Goal: Task Accomplishment & Management: Manage account settings

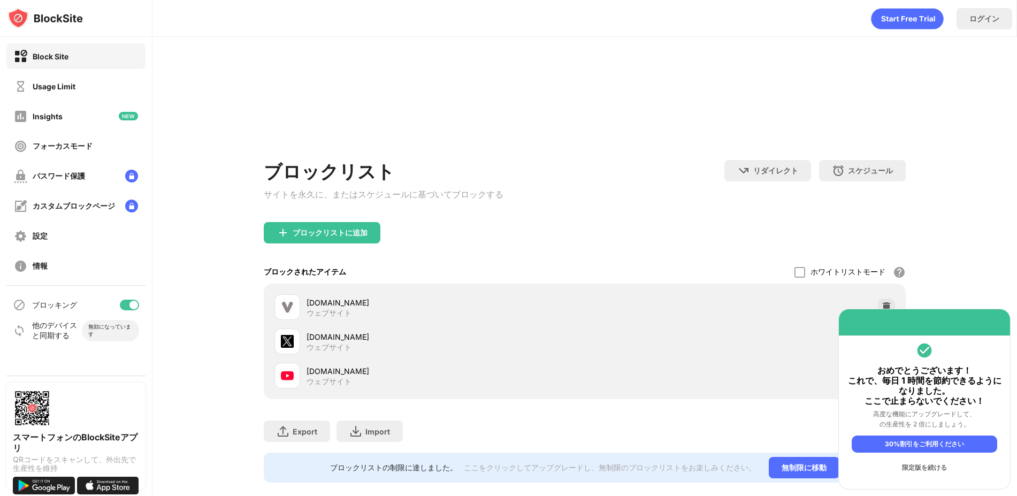
click at [885, 290] on div "vivivit.com ウェブサイト x.com ウェブサイト youtube.com ウェブサイト" at bounding box center [584, 341] width 629 height 103
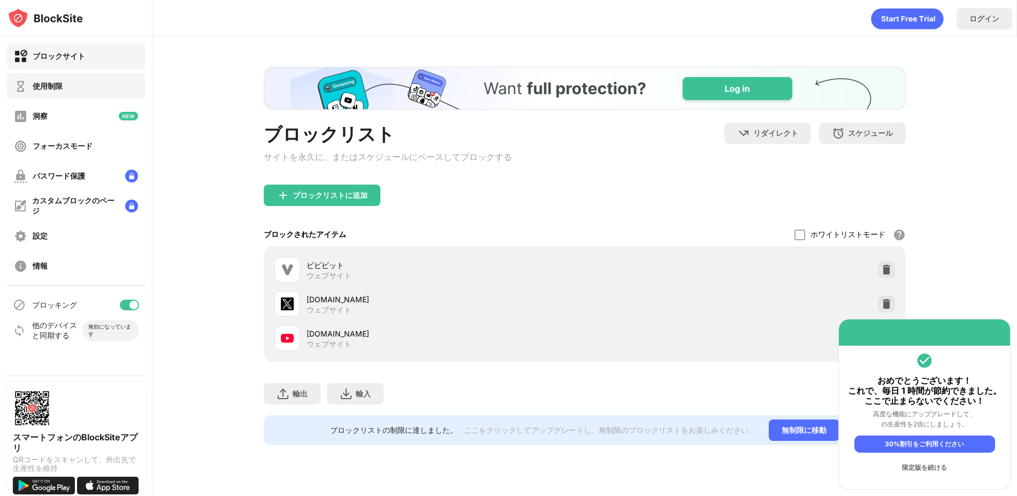
click at [110, 74] on div "使用制限" at bounding box center [75, 86] width 139 height 26
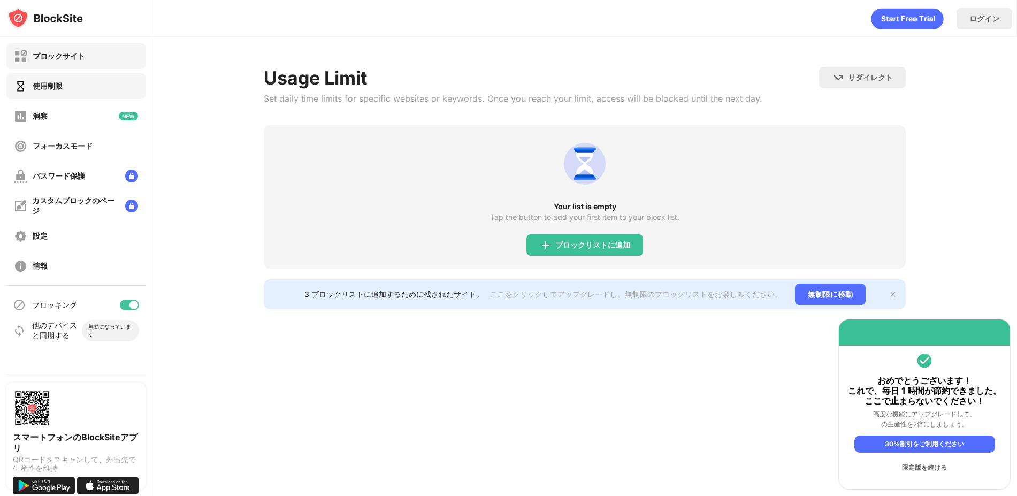
click at [107, 59] on div "ブロックサイト" at bounding box center [75, 56] width 139 height 26
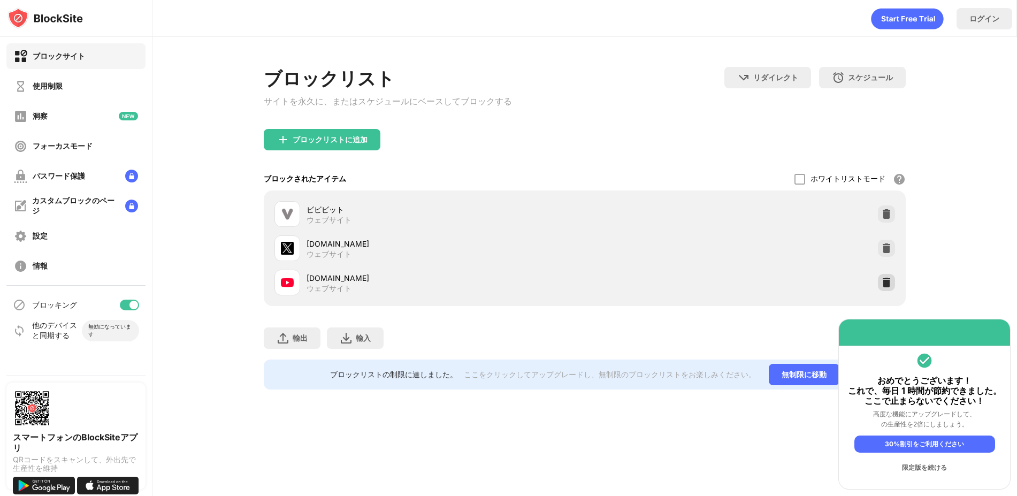
click at [880, 280] on div at bounding box center [886, 282] width 17 height 17
